Goal: Task Accomplishment & Management: Complete application form

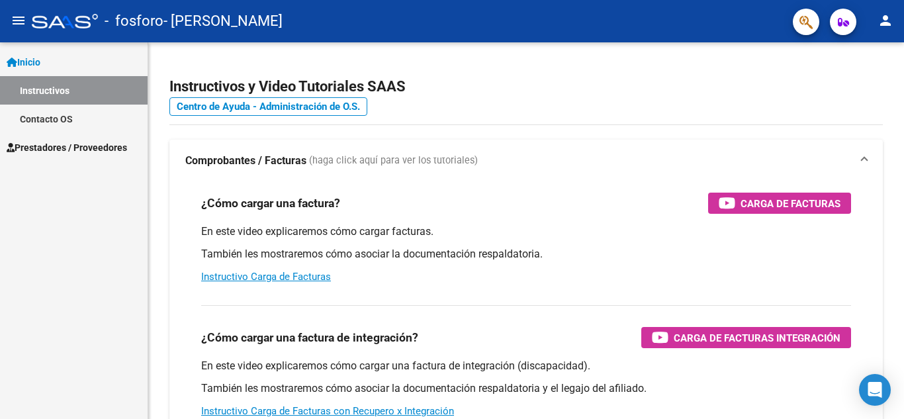
click at [112, 131] on link "Contacto OS" at bounding box center [74, 119] width 148 height 28
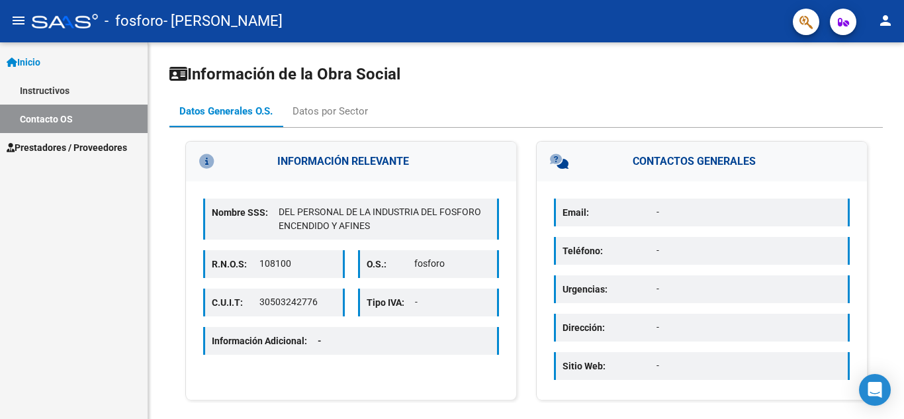
click at [104, 150] on span "Prestadores / Proveedores" at bounding box center [67, 147] width 120 height 15
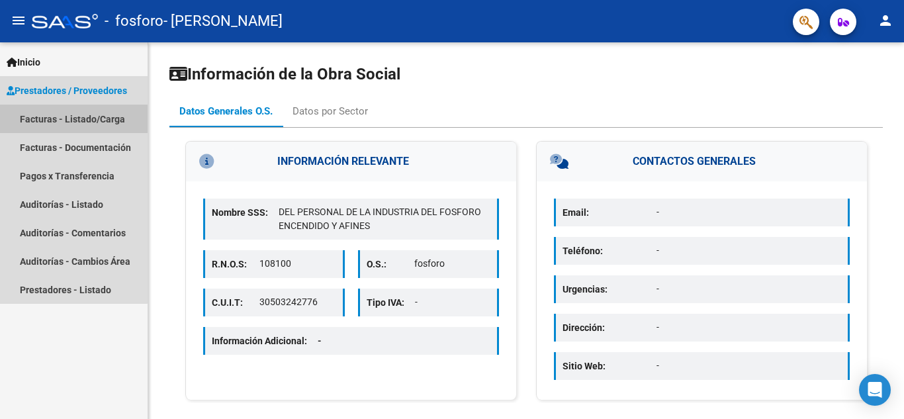
click at [73, 116] on link "Facturas - Listado/Carga" at bounding box center [74, 119] width 148 height 28
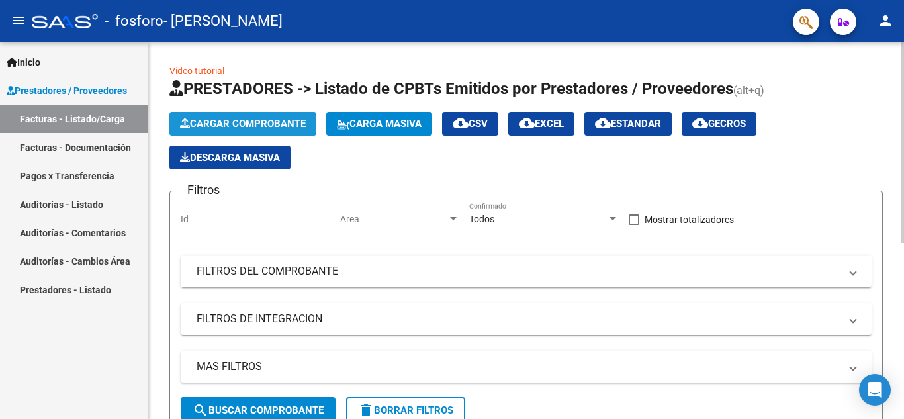
click at [249, 121] on span "Cargar Comprobante" at bounding box center [243, 124] width 126 height 12
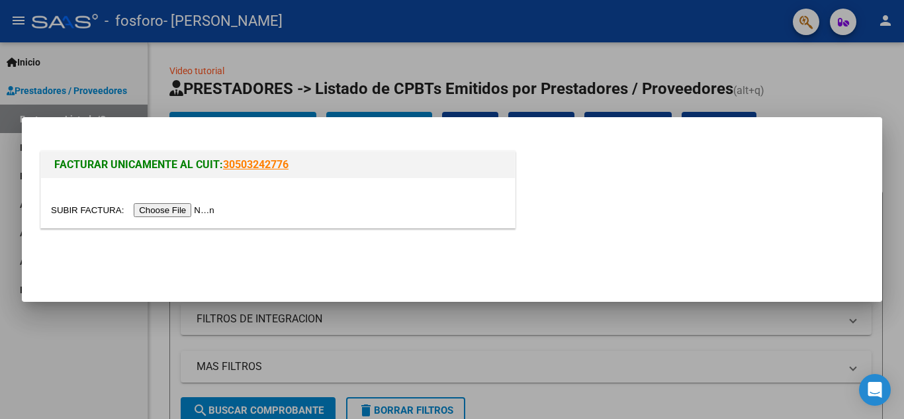
click at [175, 206] on input "file" at bounding box center [134, 210] width 167 height 14
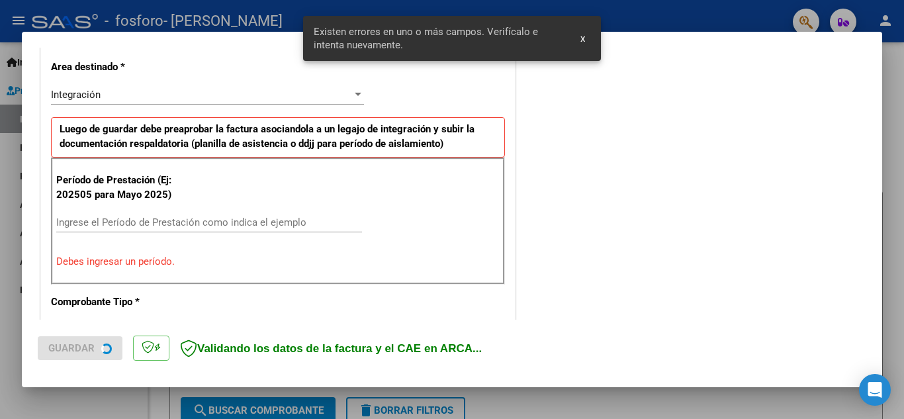
scroll to position [325, 0]
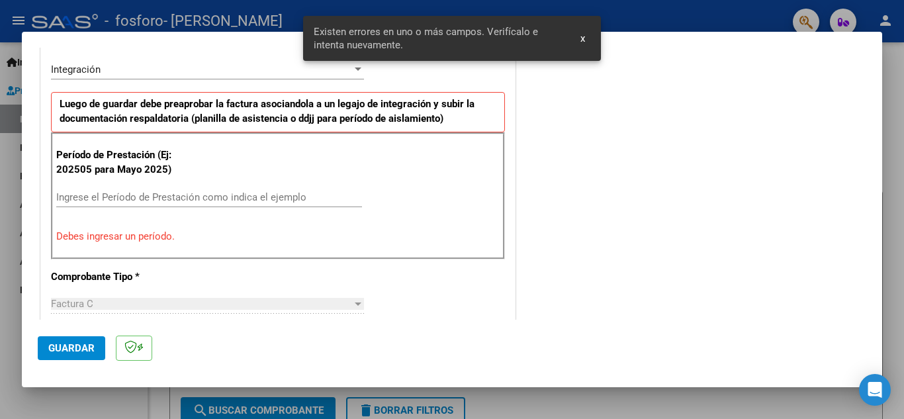
click at [232, 195] on input "Ingrese el Período de Prestación como indica el ejemplo" at bounding box center [209, 197] width 306 height 12
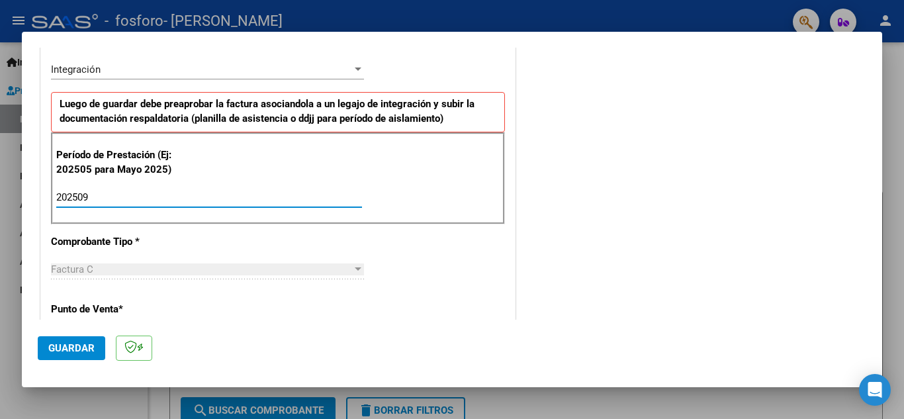
type input "202509"
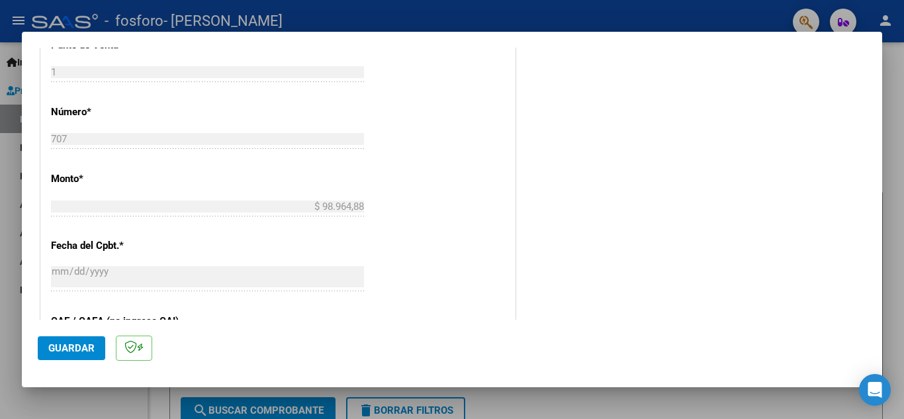
scroll to position [595, 0]
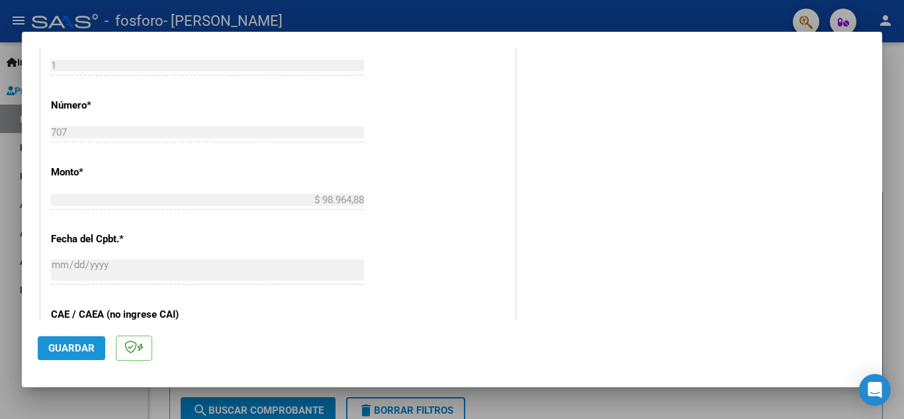
click at [84, 342] on span "Guardar" at bounding box center [71, 348] width 46 height 12
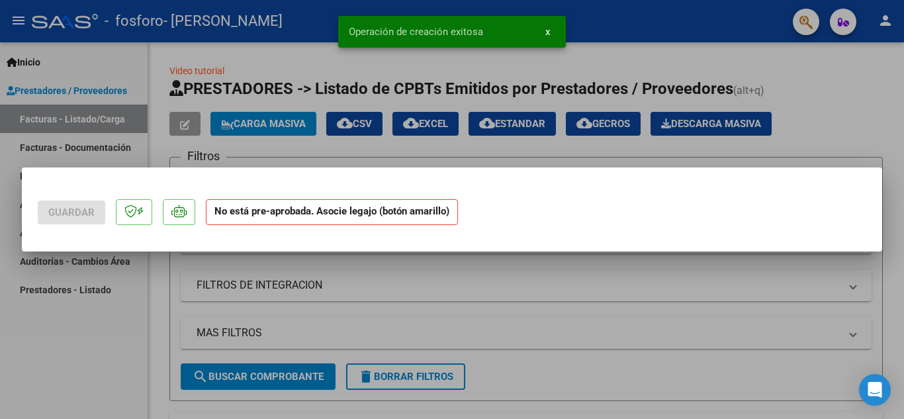
scroll to position [0, 0]
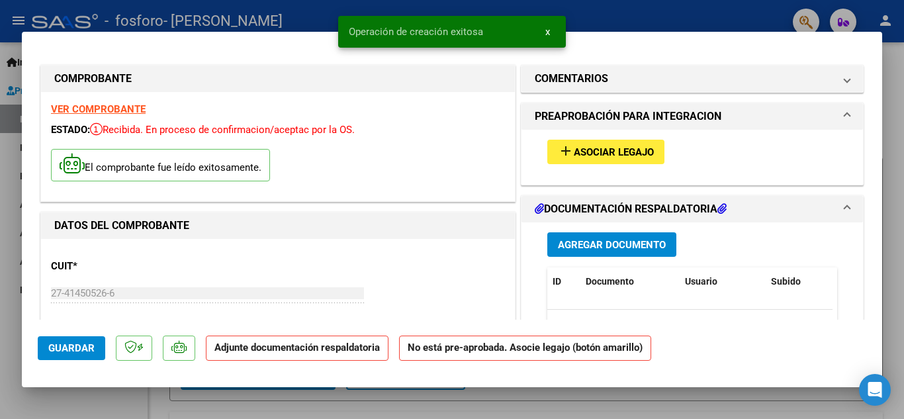
click at [610, 148] on span "Asociar Legajo" at bounding box center [614, 152] width 80 height 12
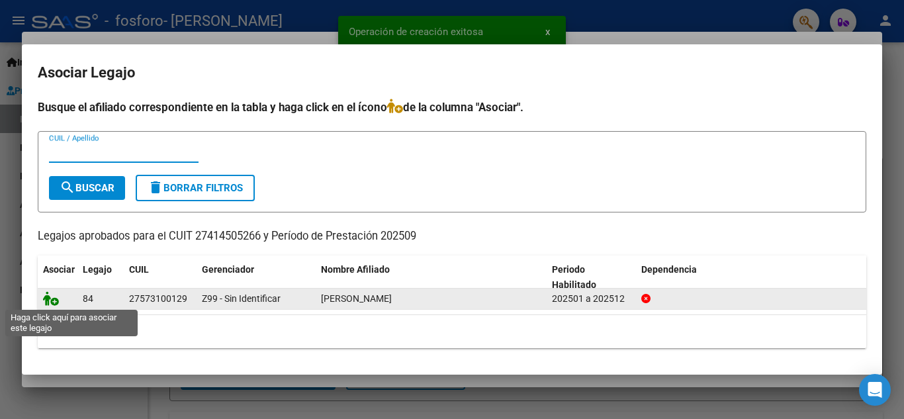
click at [52, 304] on icon at bounding box center [51, 298] width 16 height 15
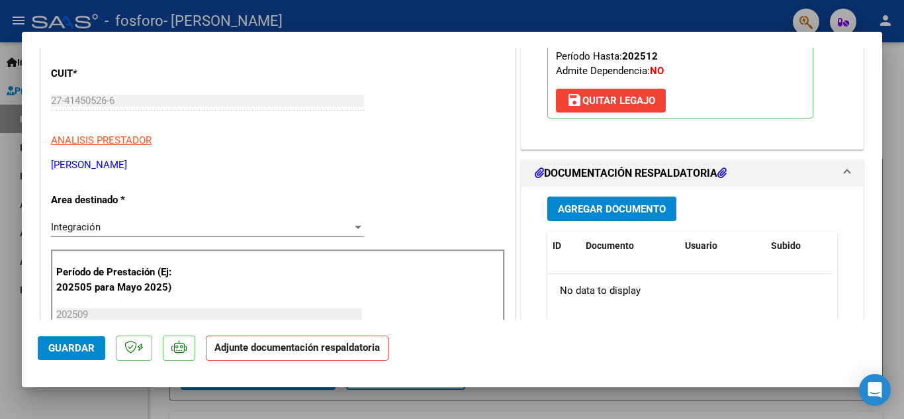
scroll to position [198, 0]
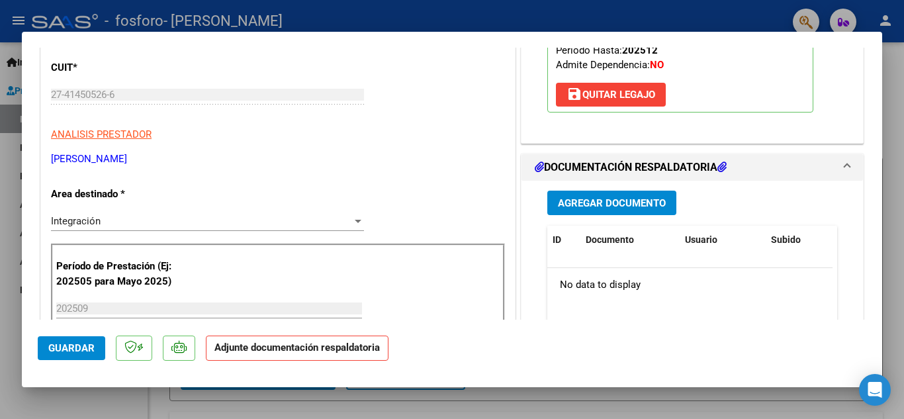
click at [641, 210] on button "Agregar Documento" at bounding box center [611, 203] width 129 height 24
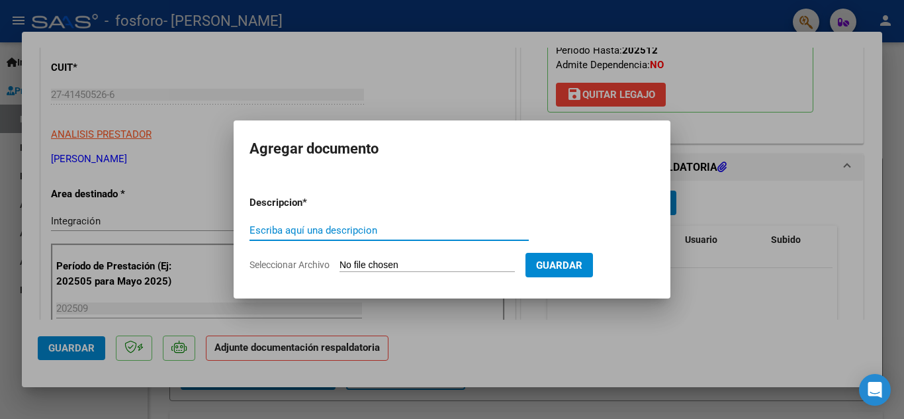
click at [428, 229] on input "Escriba aquí una descripcion" at bounding box center [388, 230] width 279 height 12
type input "Planilla asistencia"
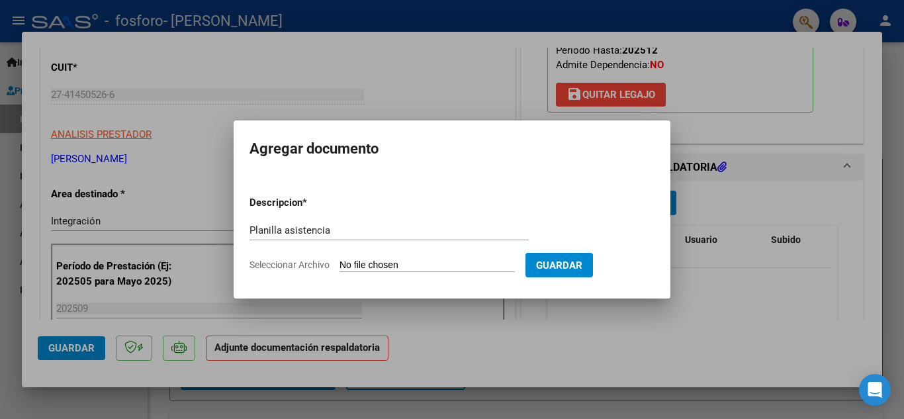
click at [452, 270] on input "Seleccionar Archivo" at bounding box center [426, 265] width 175 height 13
type input "C:\fakepath\[PERSON_NAME] septiembre.pdf"
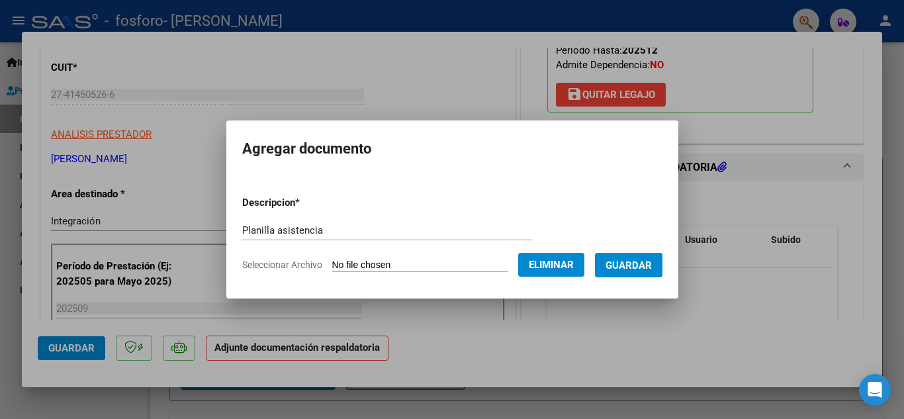
click at [649, 264] on span "Guardar" at bounding box center [628, 265] width 46 height 12
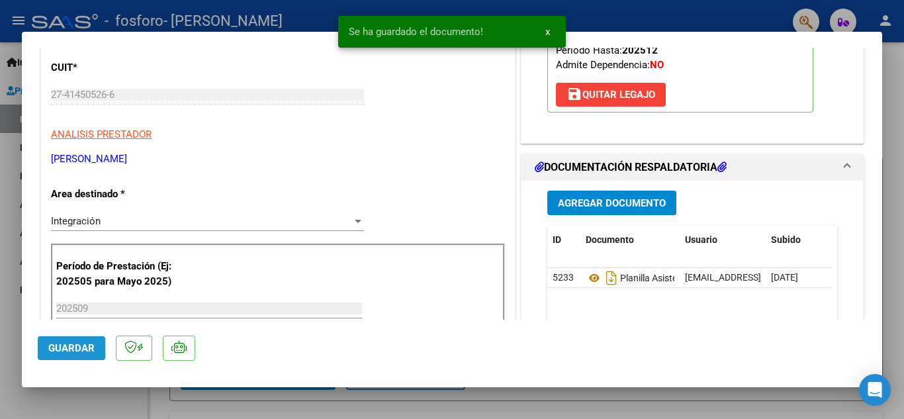
click at [71, 349] on span "Guardar" at bounding box center [71, 348] width 46 height 12
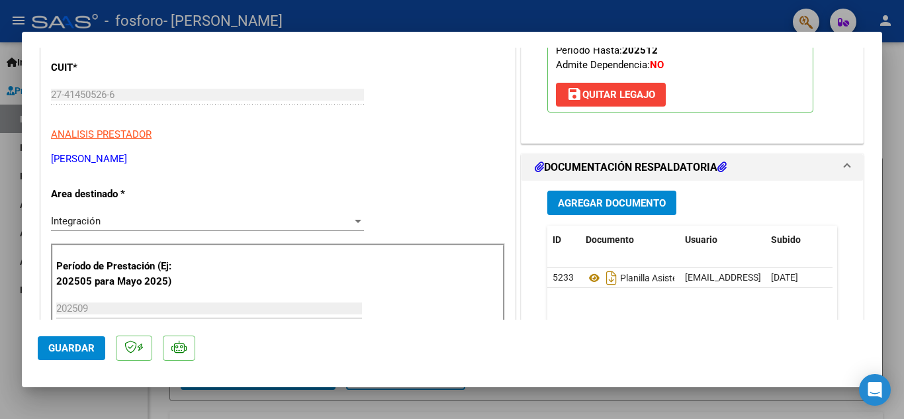
click at [71, 346] on span "Guardar" at bounding box center [71, 348] width 46 height 12
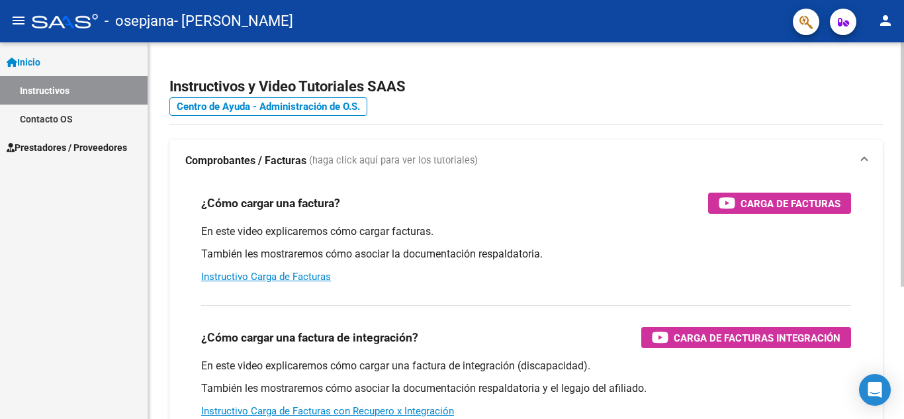
click at [768, 99] on h2 "Instructivos y Video Tutoriales SAAS" at bounding box center [525, 86] width 713 height 25
click at [743, 77] on h2 "Instructivos y Video Tutoriales SAAS" at bounding box center [525, 86] width 713 height 25
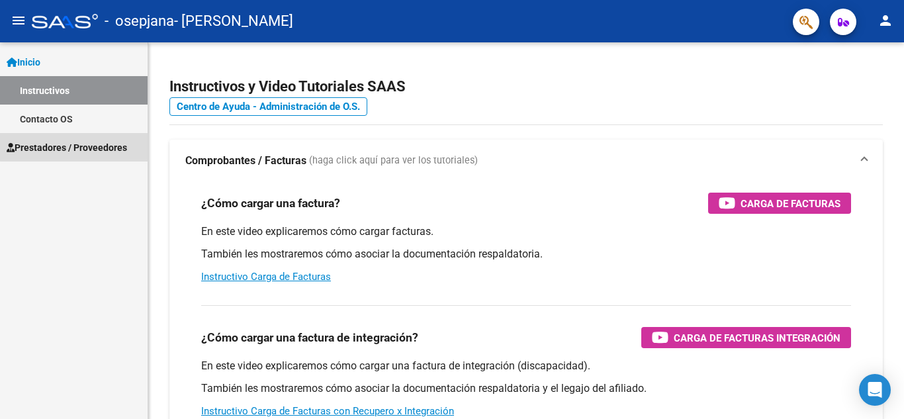
click at [103, 145] on span "Prestadores / Proveedores" at bounding box center [67, 147] width 120 height 15
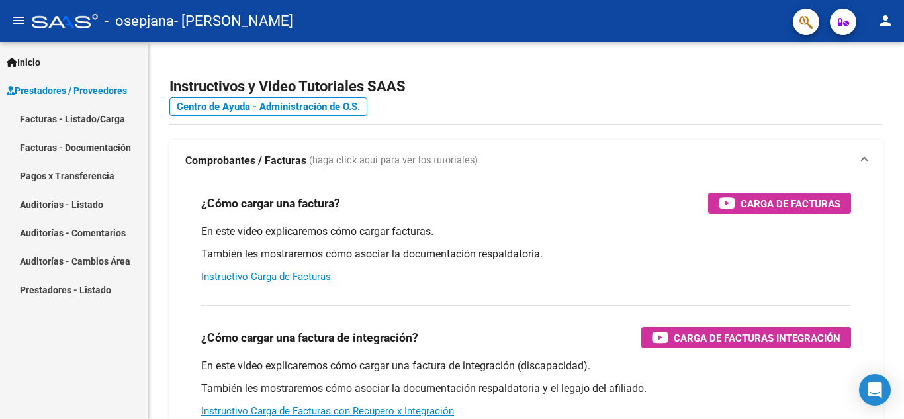
click at [82, 125] on link "Facturas - Listado/Carga" at bounding box center [74, 119] width 148 height 28
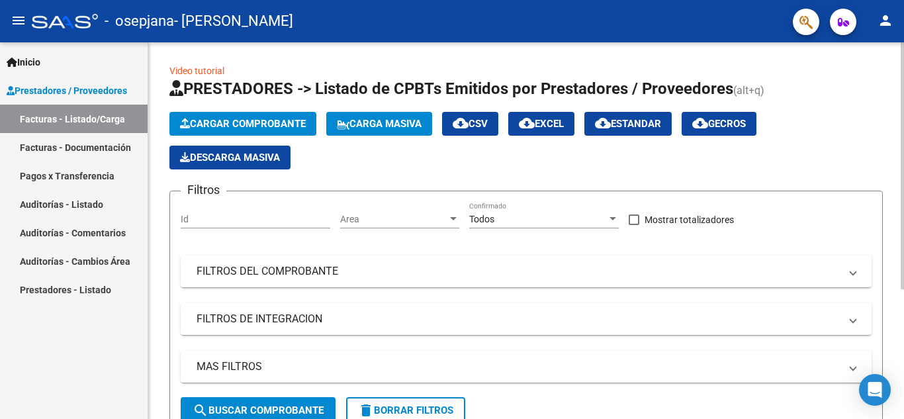
click at [311, 124] on button "Cargar Comprobante" at bounding box center [242, 124] width 147 height 24
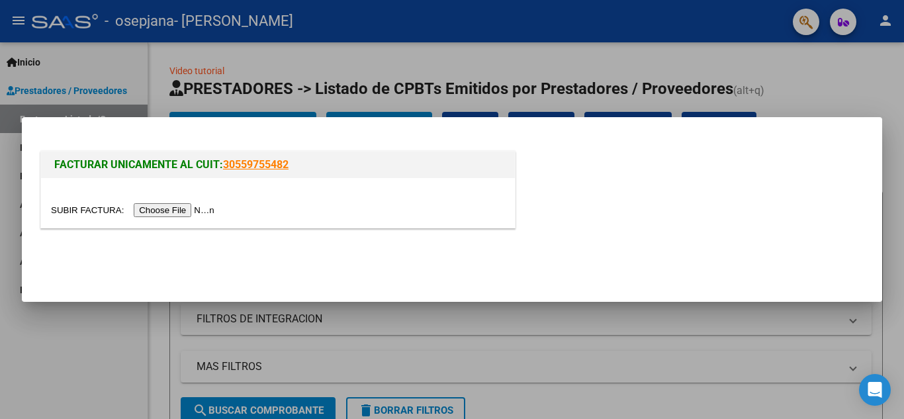
click at [171, 209] on input "file" at bounding box center [134, 210] width 167 height 14
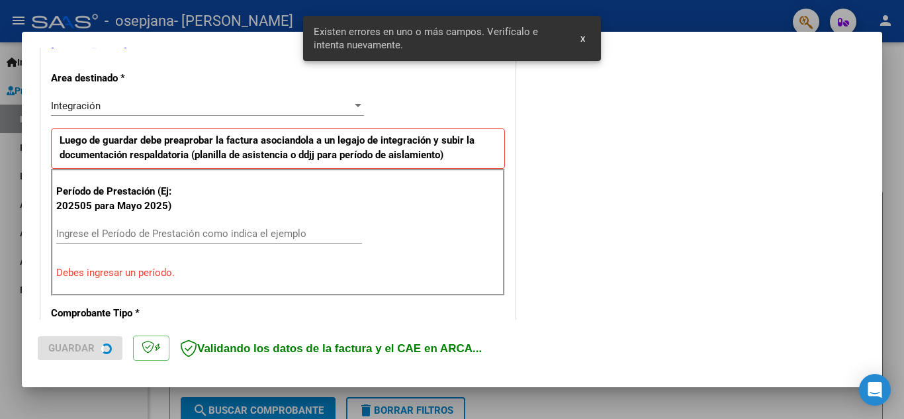
scroll to position [300, 0]
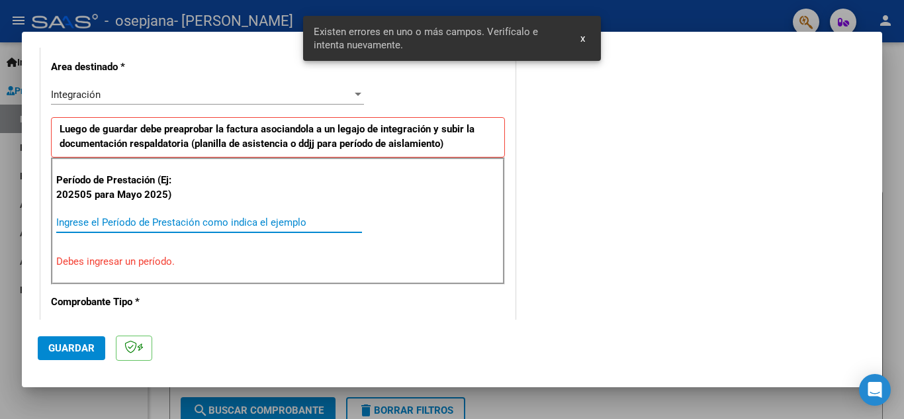
click at [218, 226] on input "Ingrese el Período de Prestación como indica el ejemplo" at bounding box center [209, 222] width 306 height 12
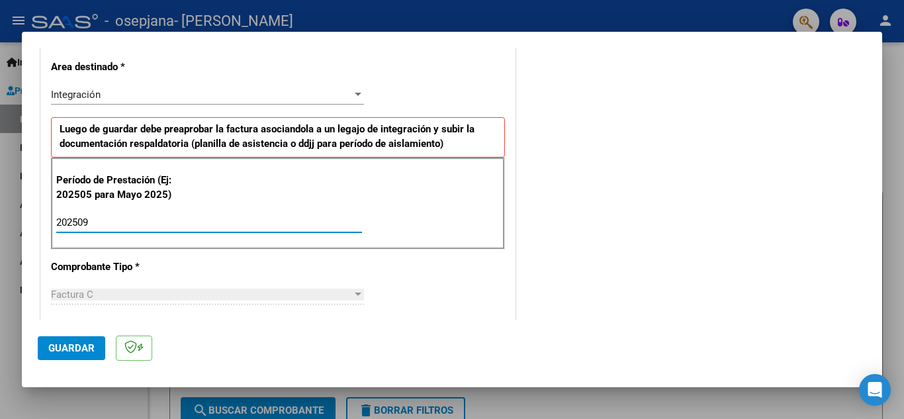
type input "202509"
click at [84, 342] on span "Guardar" at bounding box center [71, 348] width 46 height 12
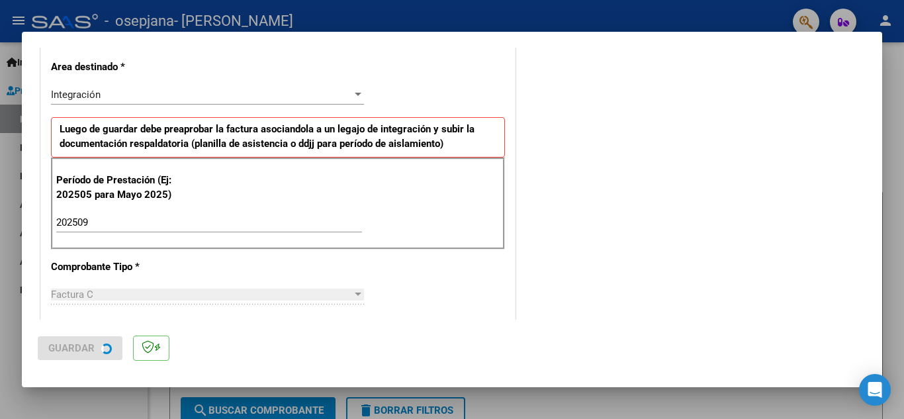
scroll to position [0, 0]
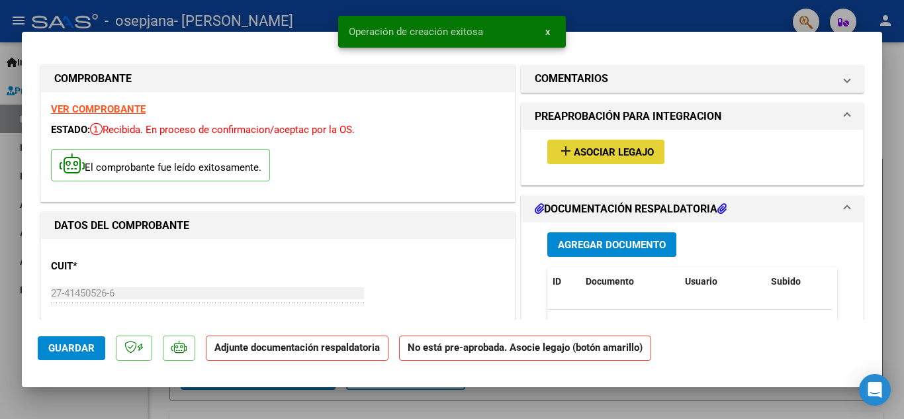
click at [644, 156] on span "Asociar Legajo" at bounding box center [614, 152] width 80 height 12
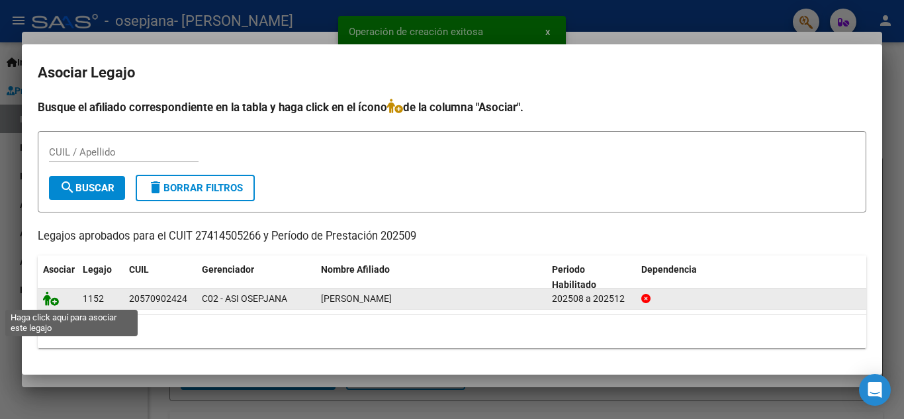
click at [54, 294] on icon at bounding box center [51, 298] width 16 height 15
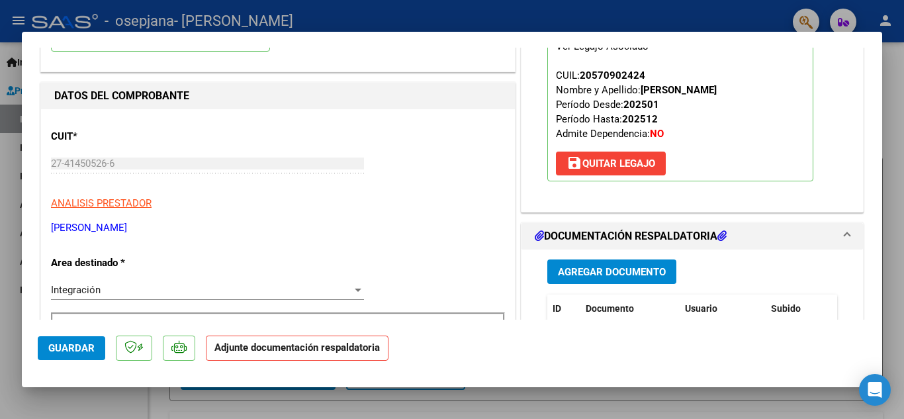
scroll to position [132, 0]
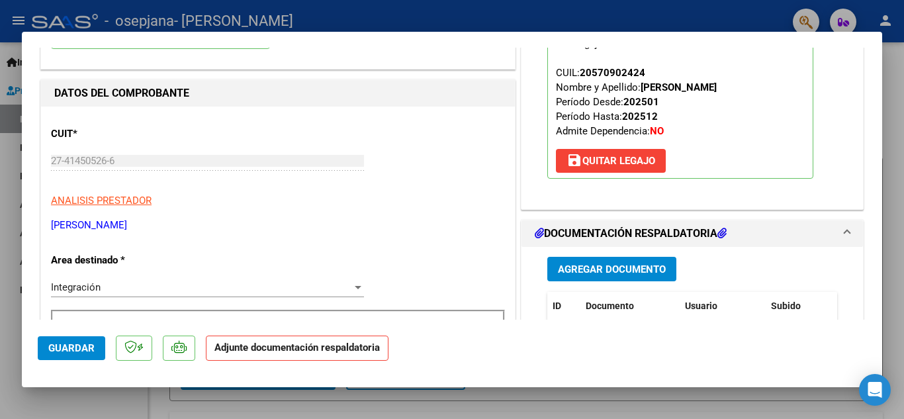
click at [617, 270] on span "Agregar Documento" at bounding box center [612, 269] width 108 height 12
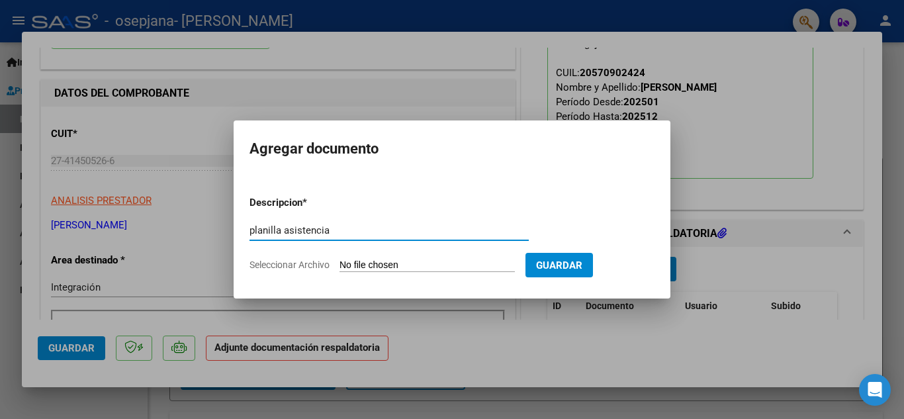
type input "planilla asistencia"
click at [445, 264] on input "Seleccionar Archivo" at bounding box center [426, 265] width 175 height 13
type input "C:\fakepath\Talavera Geronimo septiembre.pdf"
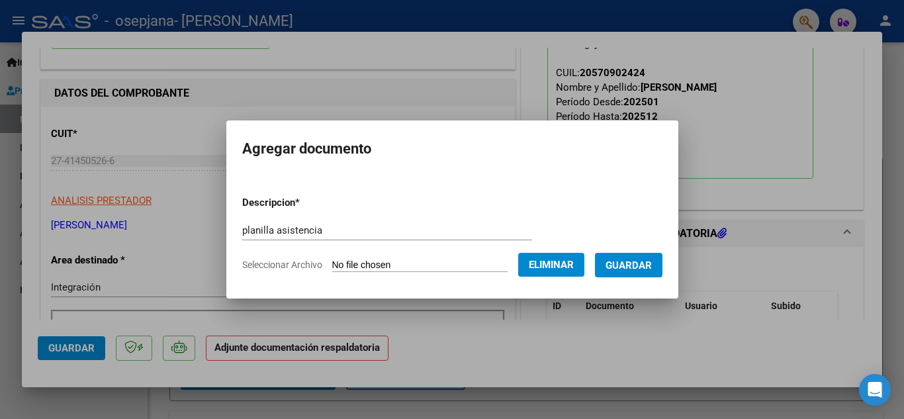
click at [652, 267] on span "Guardar" at bounding box center [628, 265] width 46 height 12
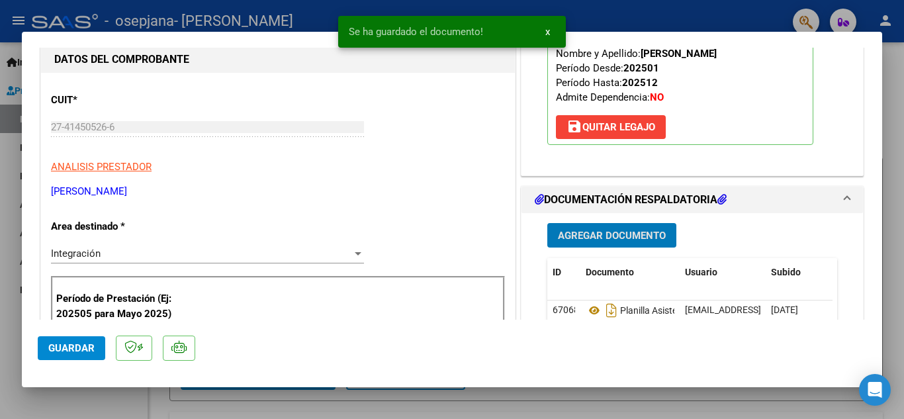
scroll to position [265, 0]
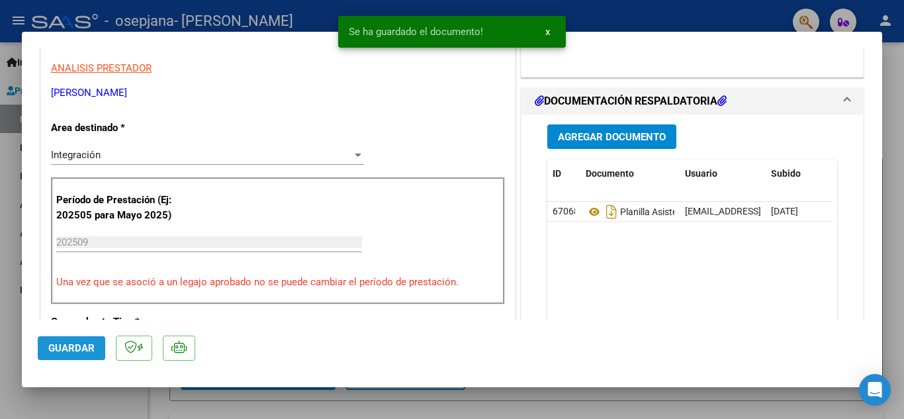
click at [62, 344] on span "Guardar" at bounding box center [71, 348] width 46 height 12
click at [550, 34] on button "x" at bounding box center [548, 32] width 26 height 24
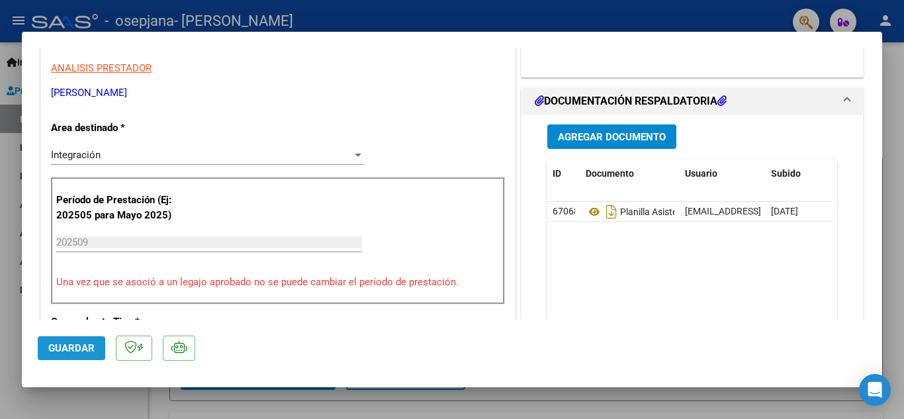
click at [84, 347] on span "Guardar" at bounding box center [71, 348] width 46 height 12
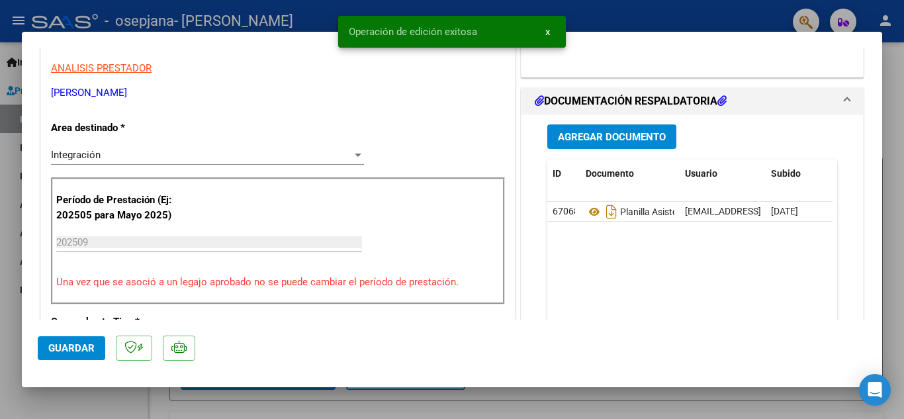
click at [17, 294] on div at bounding box center [452, 209] width 904 height 419
type input "$ 0,00"
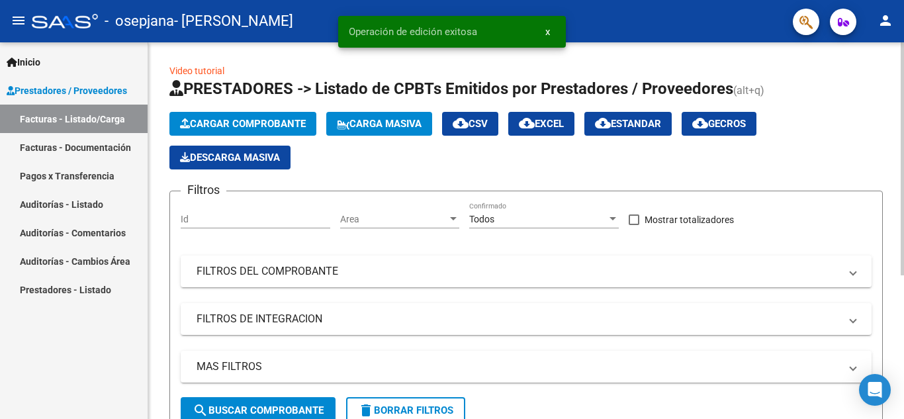
scroll to position [232, 0]
